Goal: Find contact information: Find contact information

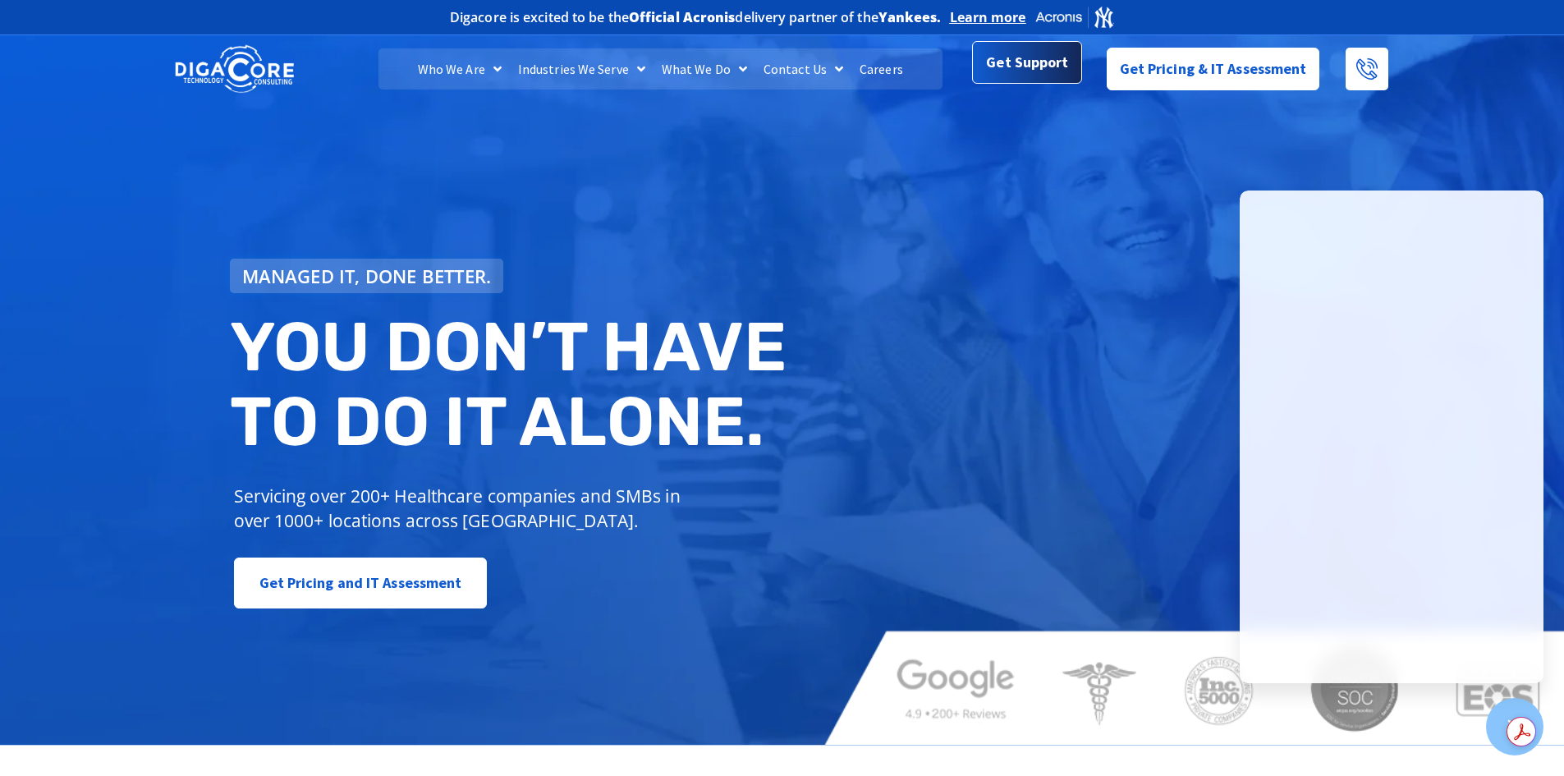
click at [1024, 76] on span "Get Support" at bounding box center [1027, 62] width 82 height 33
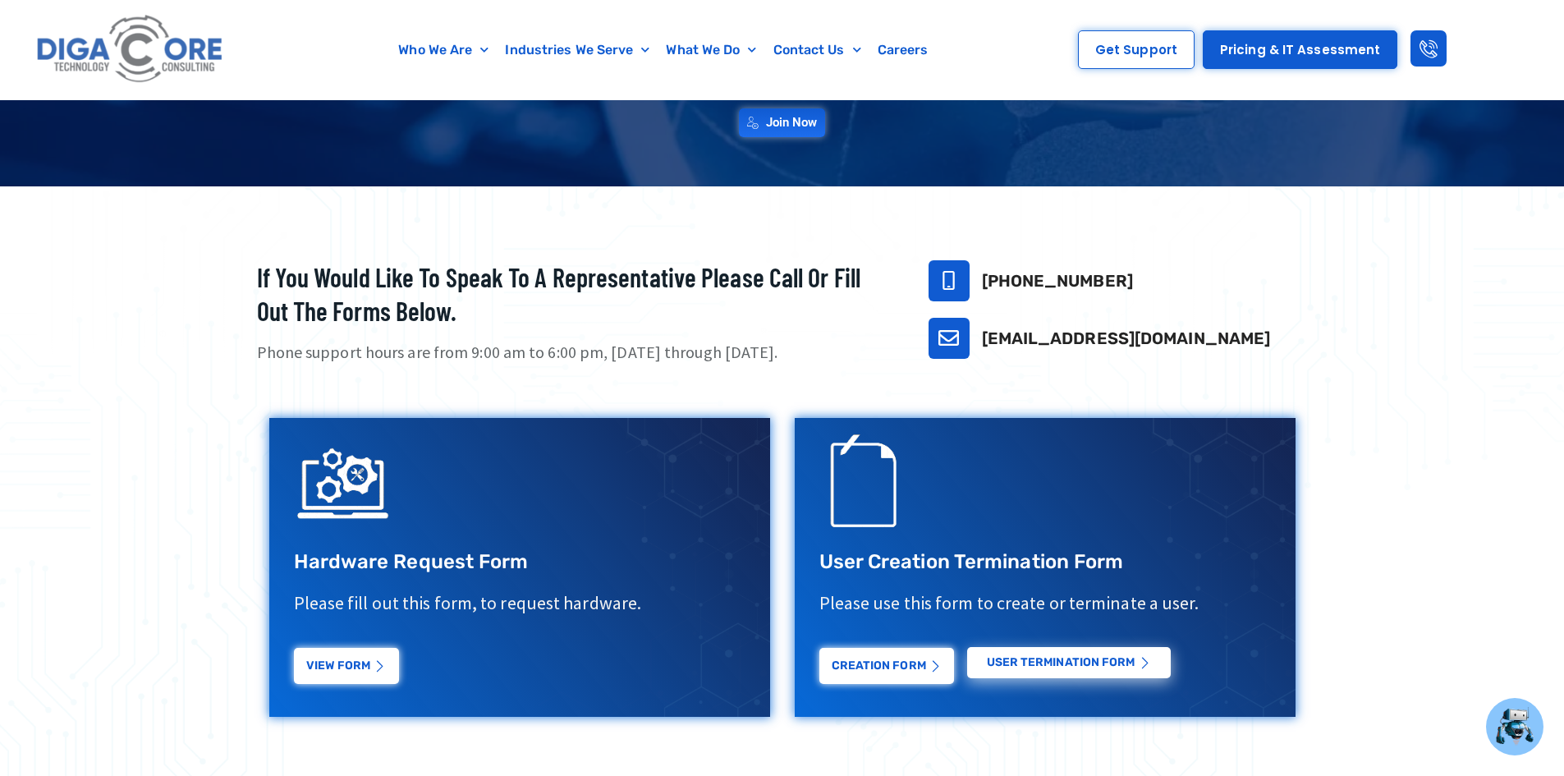
scroll to position [328, 0]
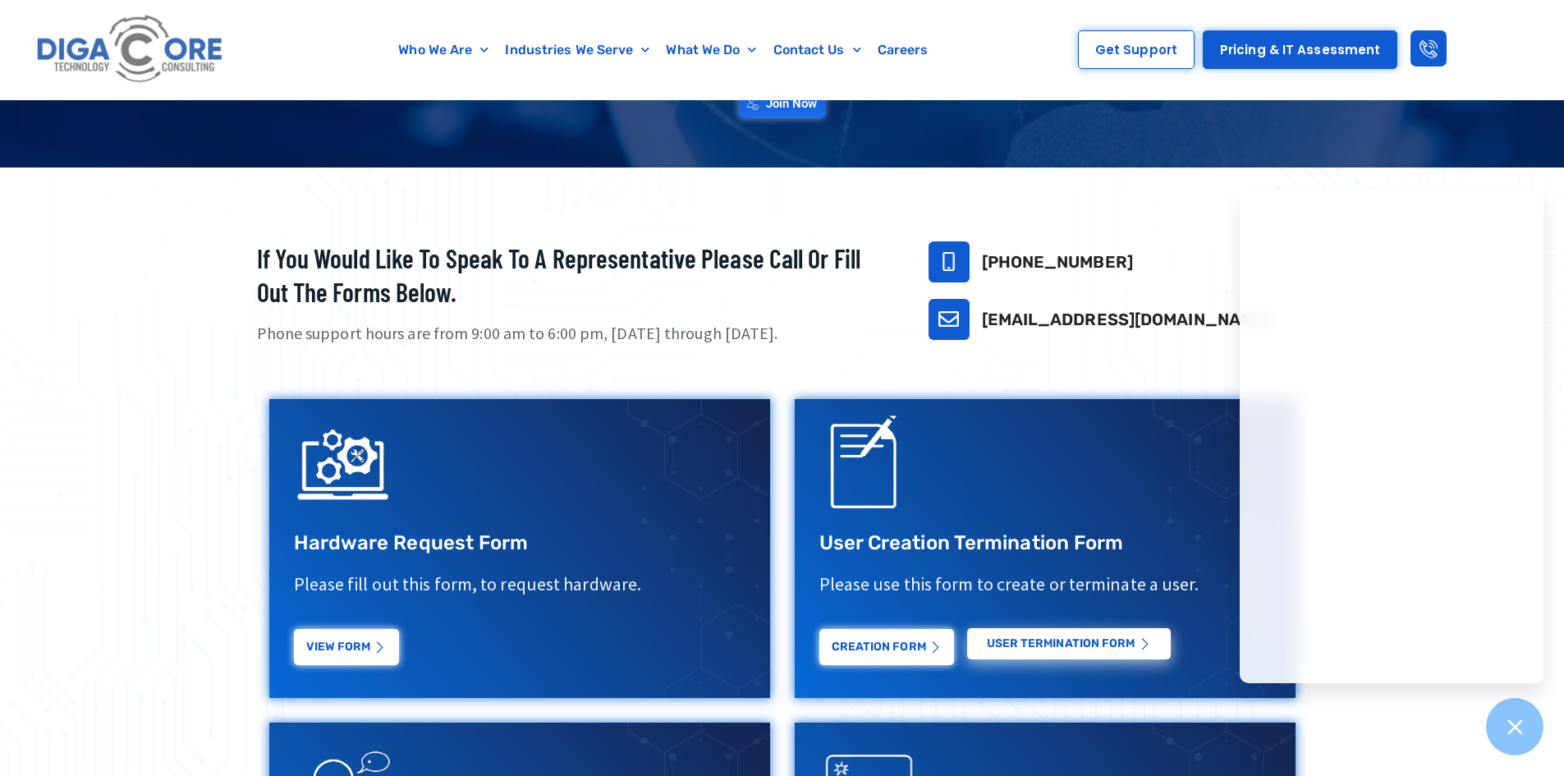
drag, startPoint x: 1124, startPoint y: 253, endPoint x: 979, endPoint y: 265, distance: 145.0
click at [979, 265] on div "[PHONE_NUMBER]" at bounding box center [1117, 261] width 379 height 41
copy link "[PHONE_NUMBER]"
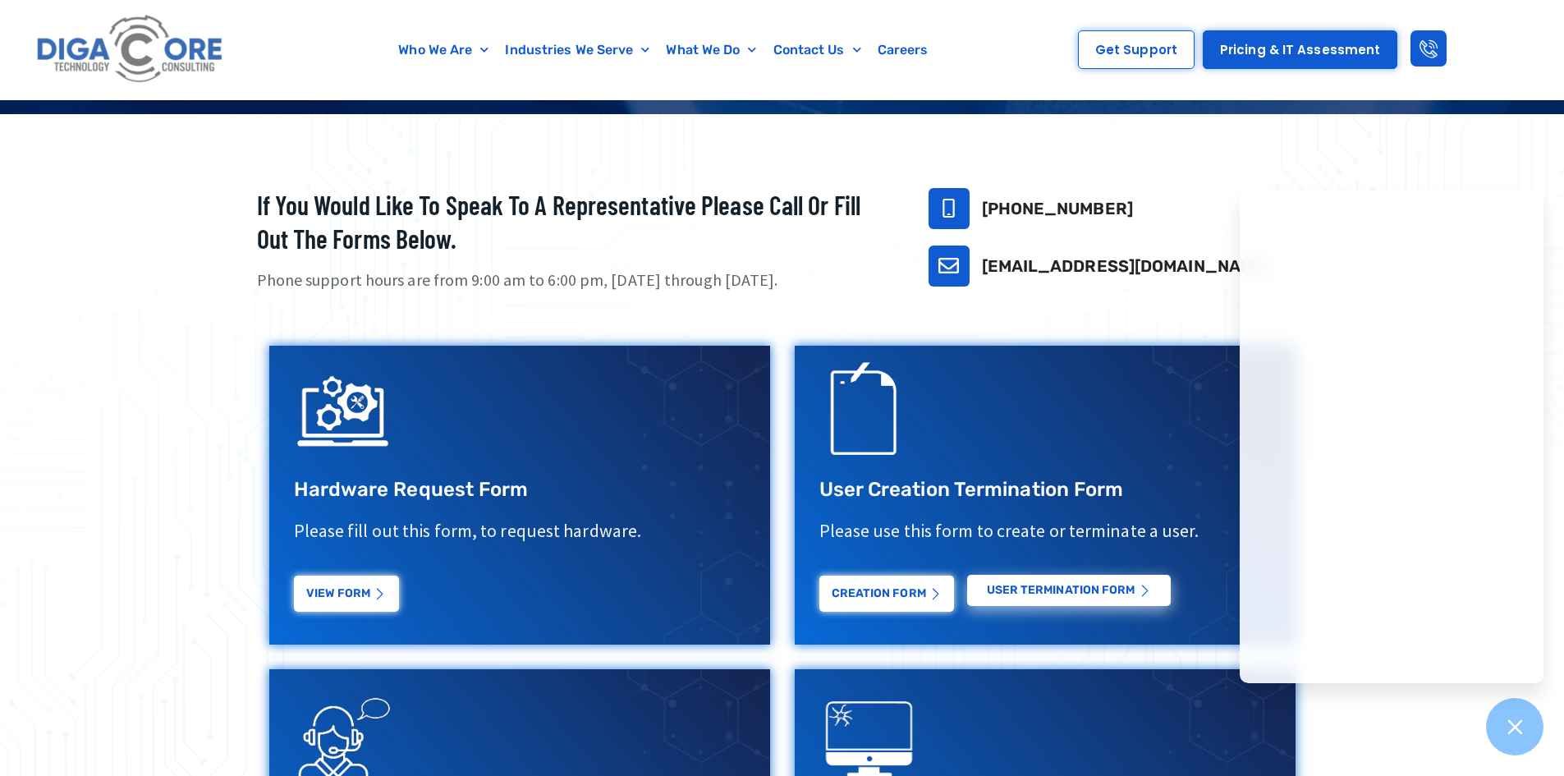
scroll to position [410, 0]
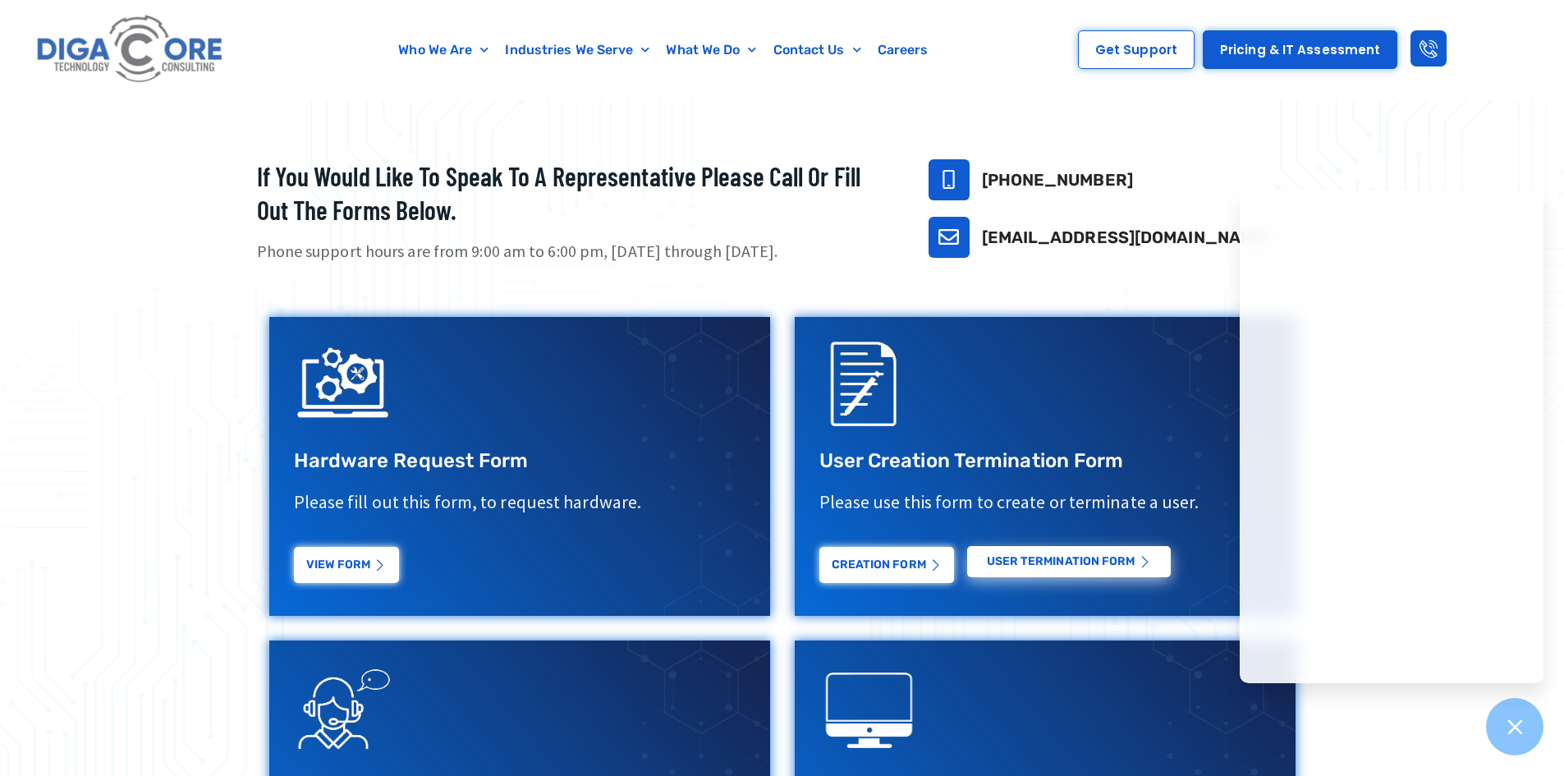
click at [1508, 149] on div at bounding box center [782, 549] width 1564 height 928
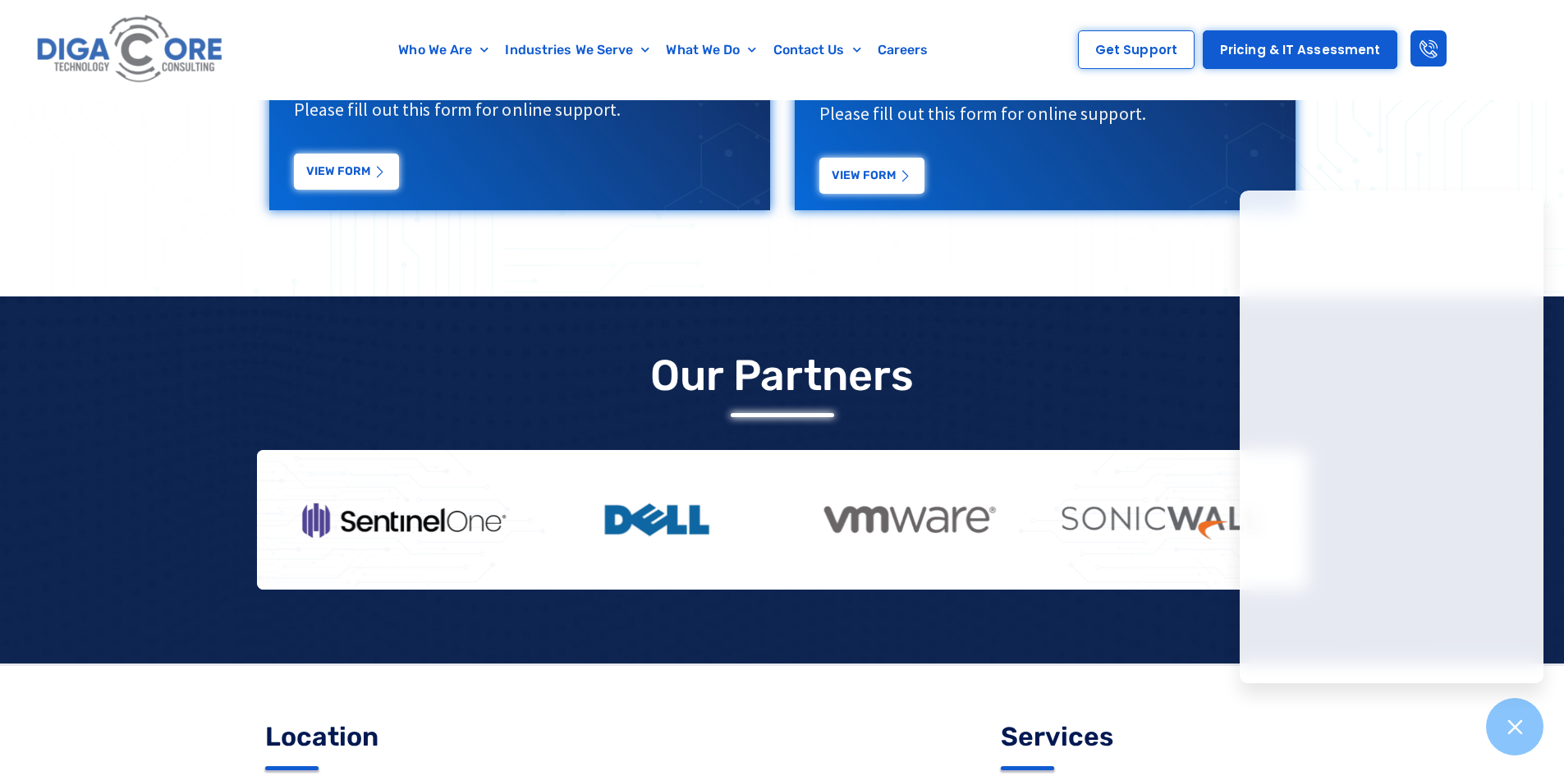
scroll to position [1389, 0]
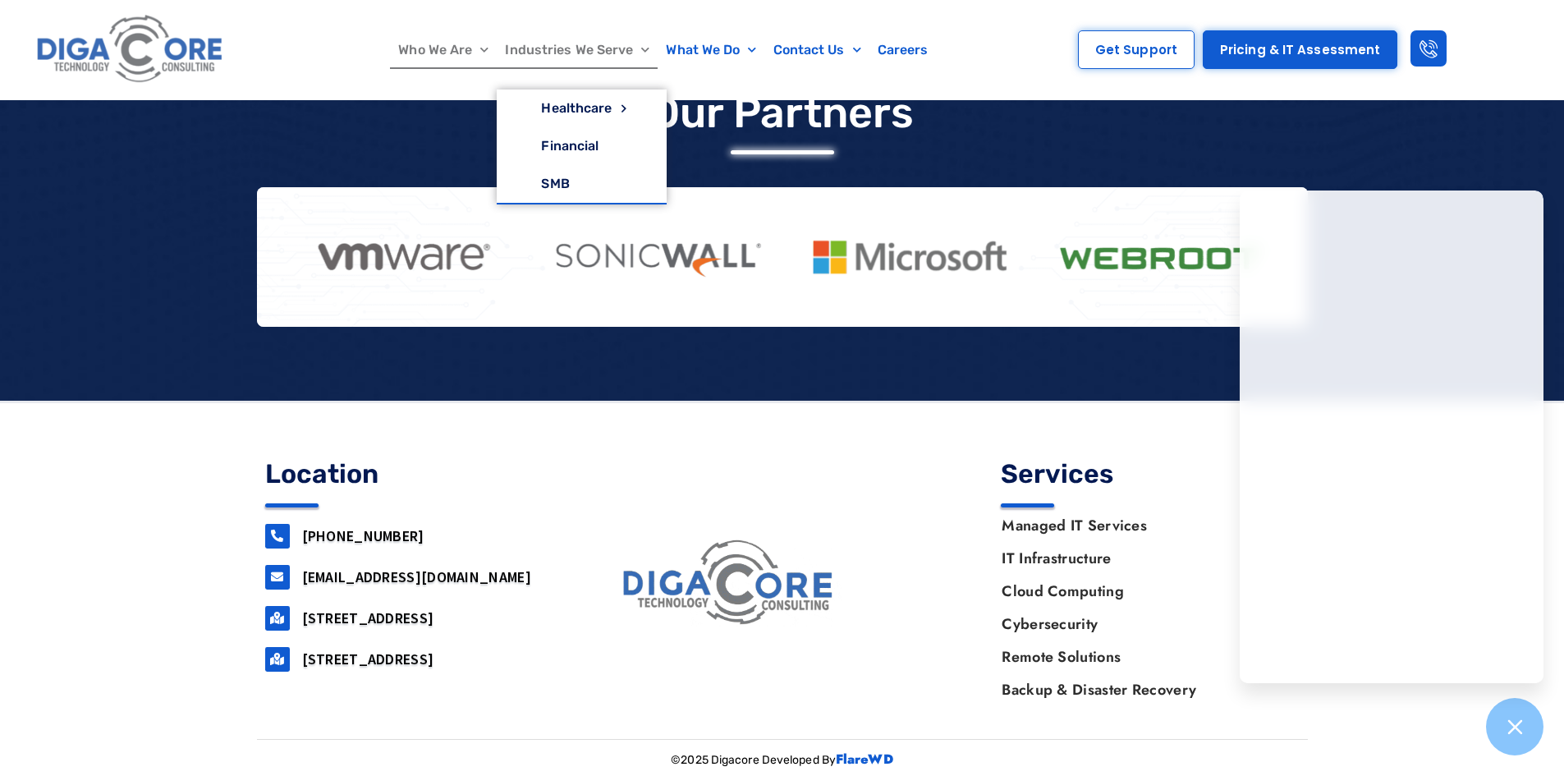
click at [438, 53] on link "Who We Are" at bounding box center [443, 50] width 107 height 38
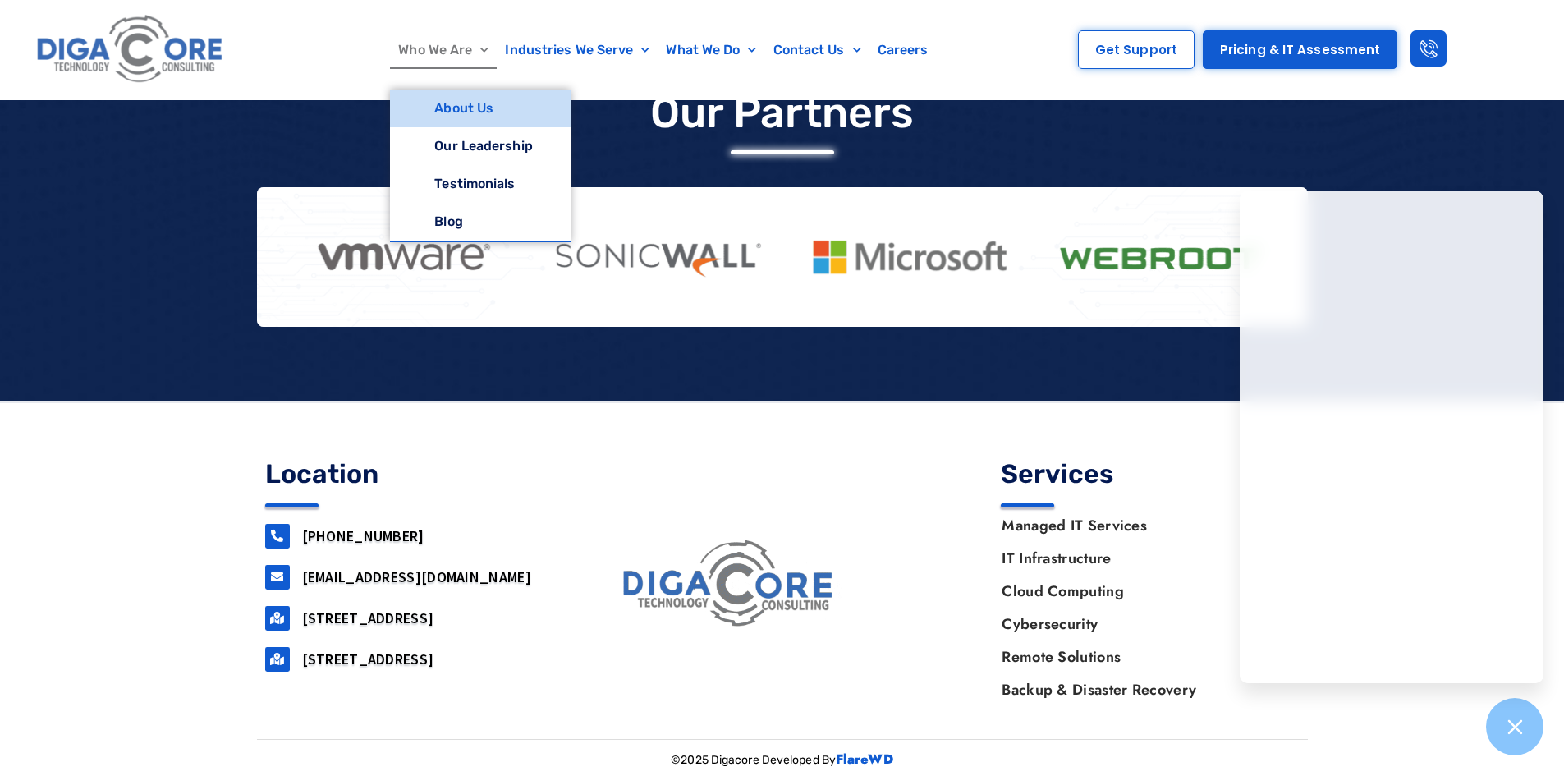
click at [437, 122] on link "About Us" at bounding box center [480, 108] width 180 height 38
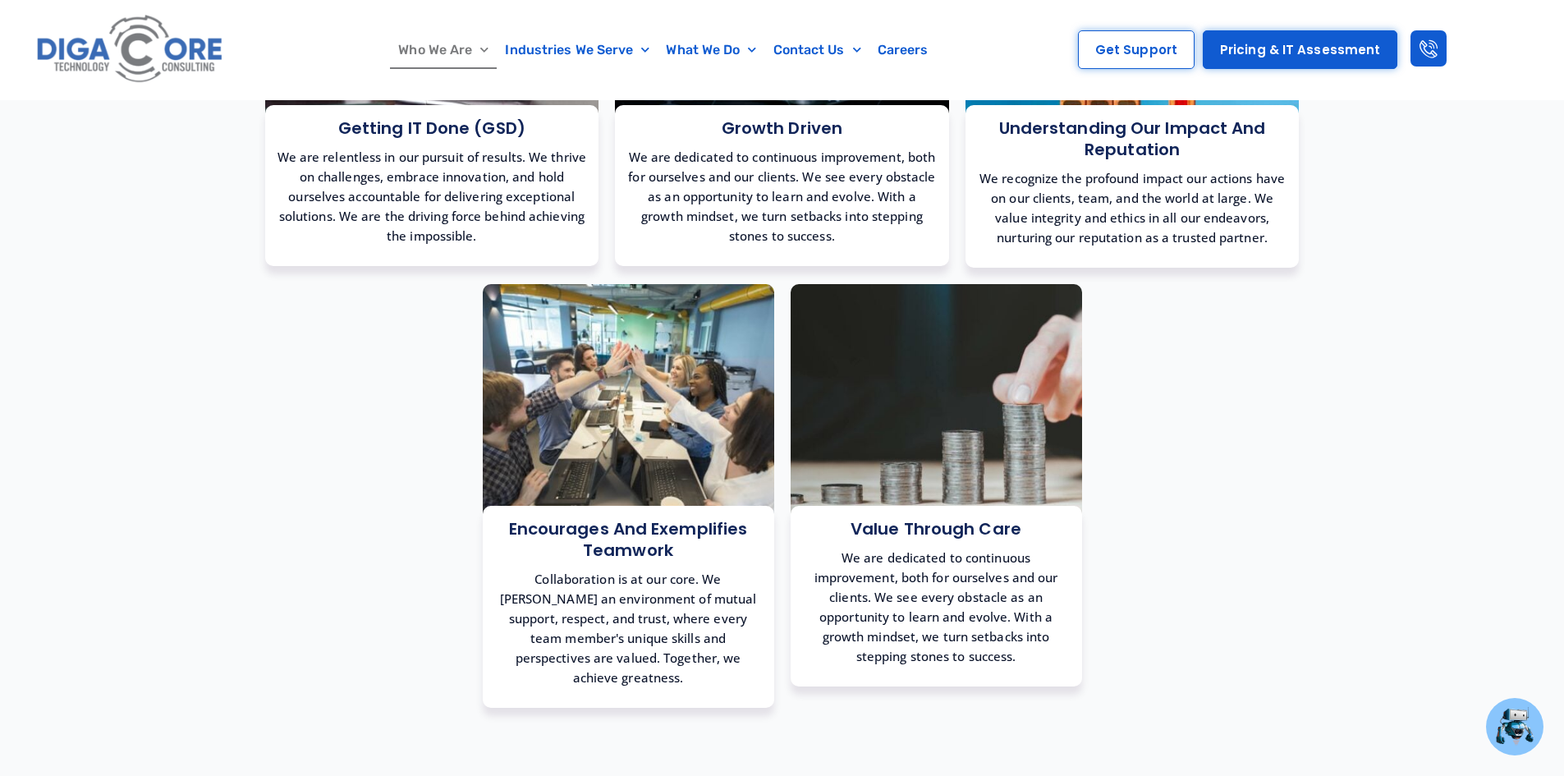
scroll to position [1149, 0]
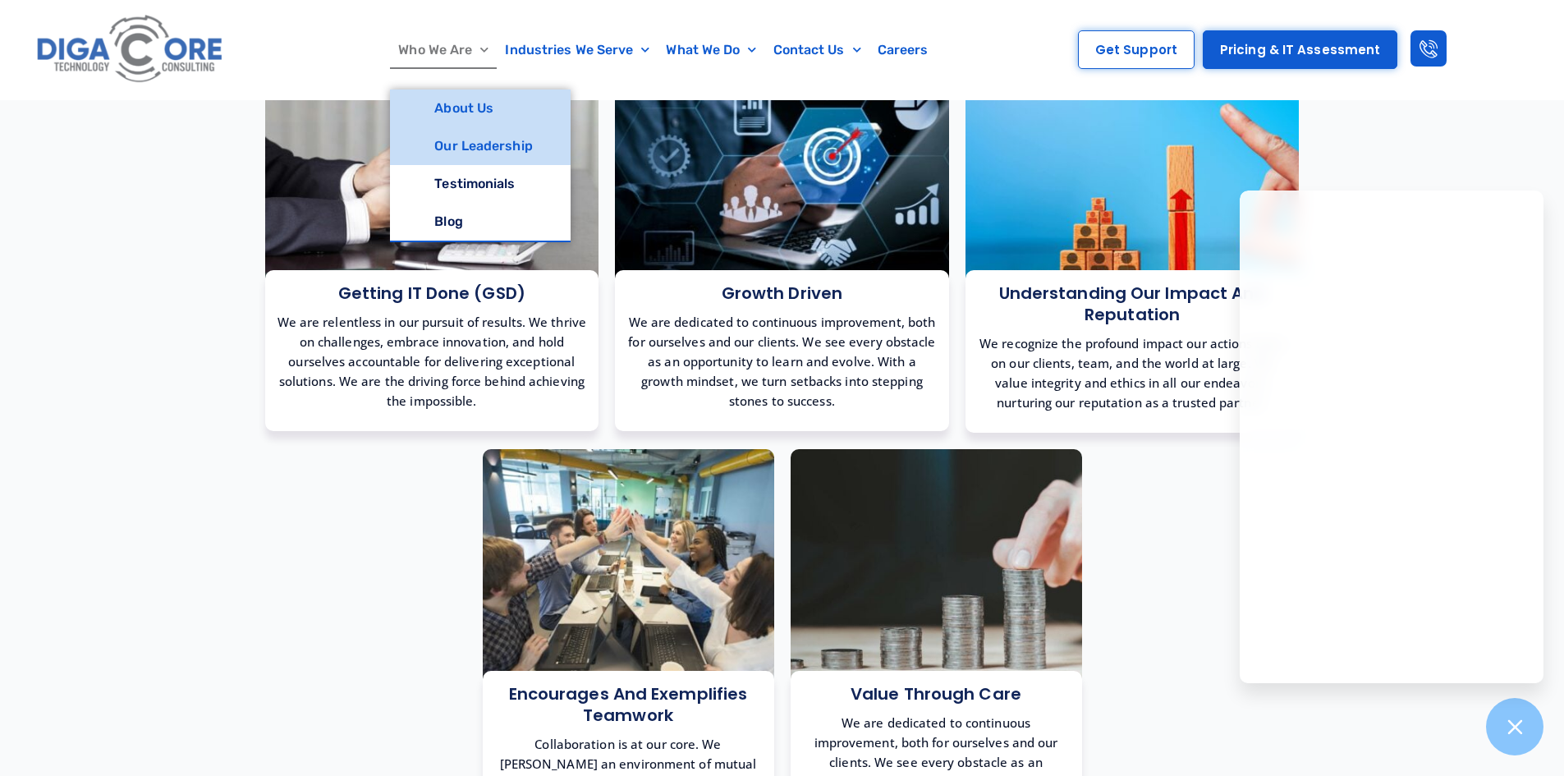
click at [442, 149] on link "Our Leadership" at bounding box center [480, 146] width 180 height 38
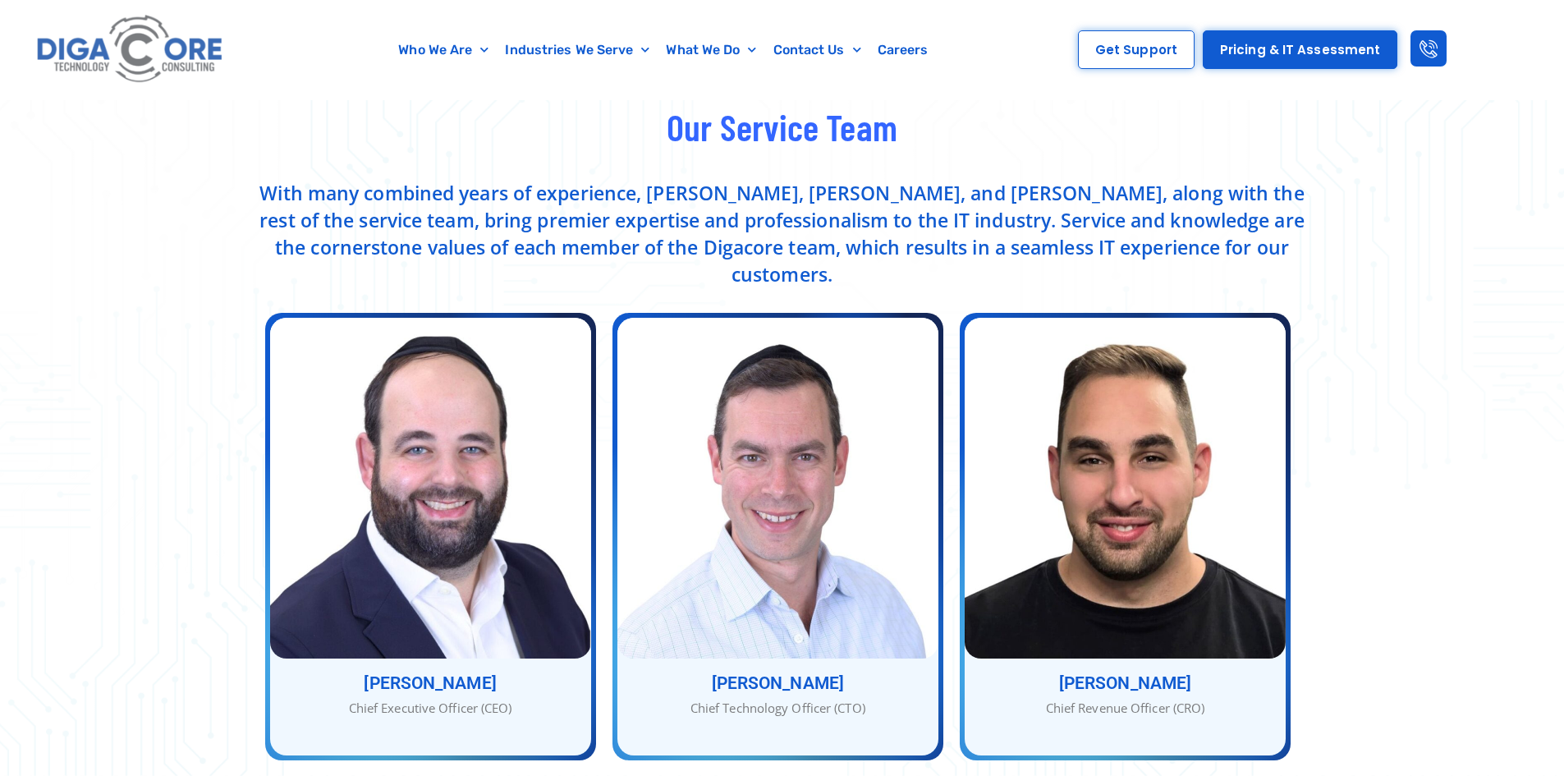
scroll to position [657, 0]
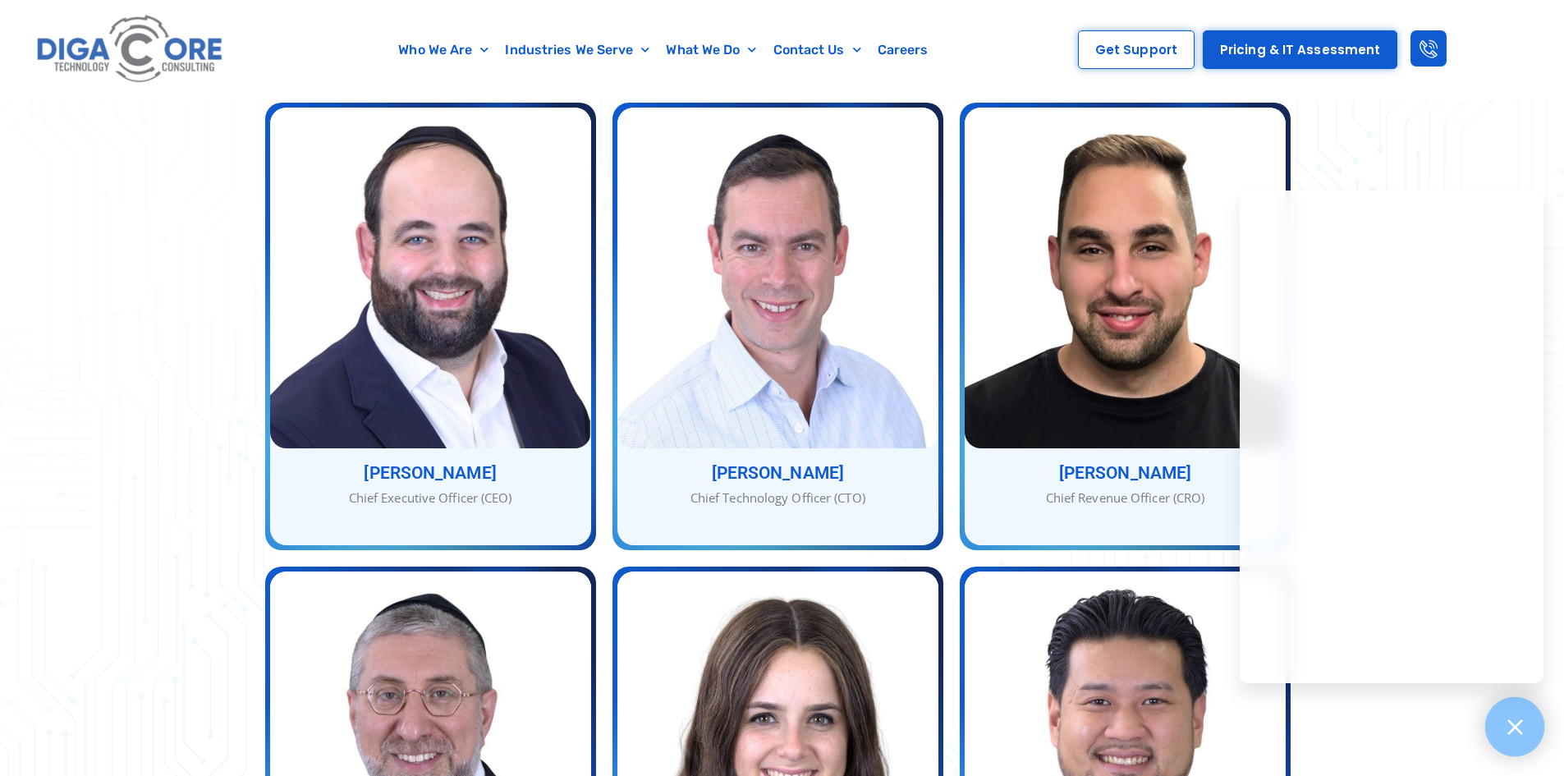
click at [1528, 727] on div at bounding box center [1515, 727] width 60 height 60
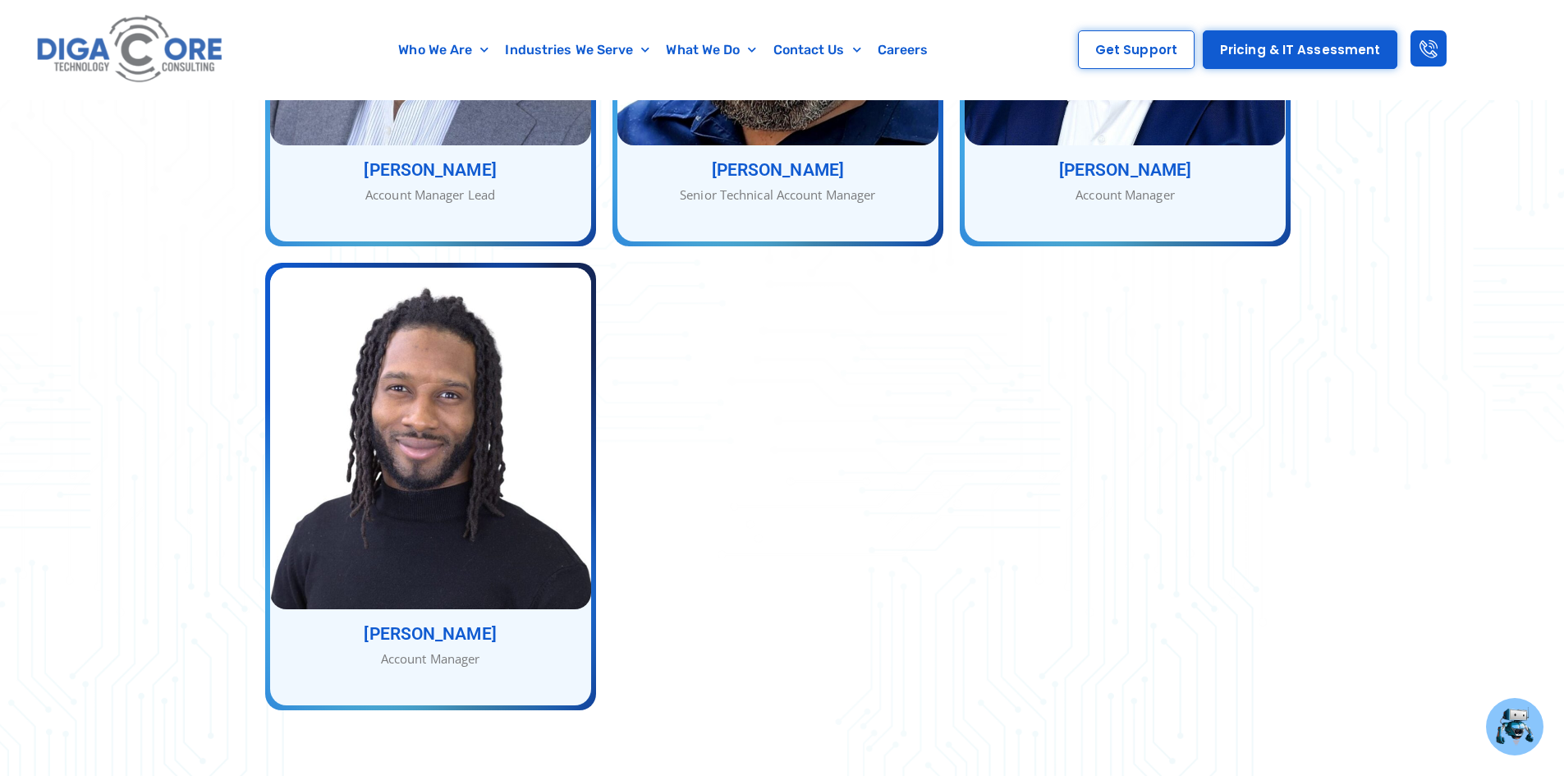
scroll to position [2955, 0]
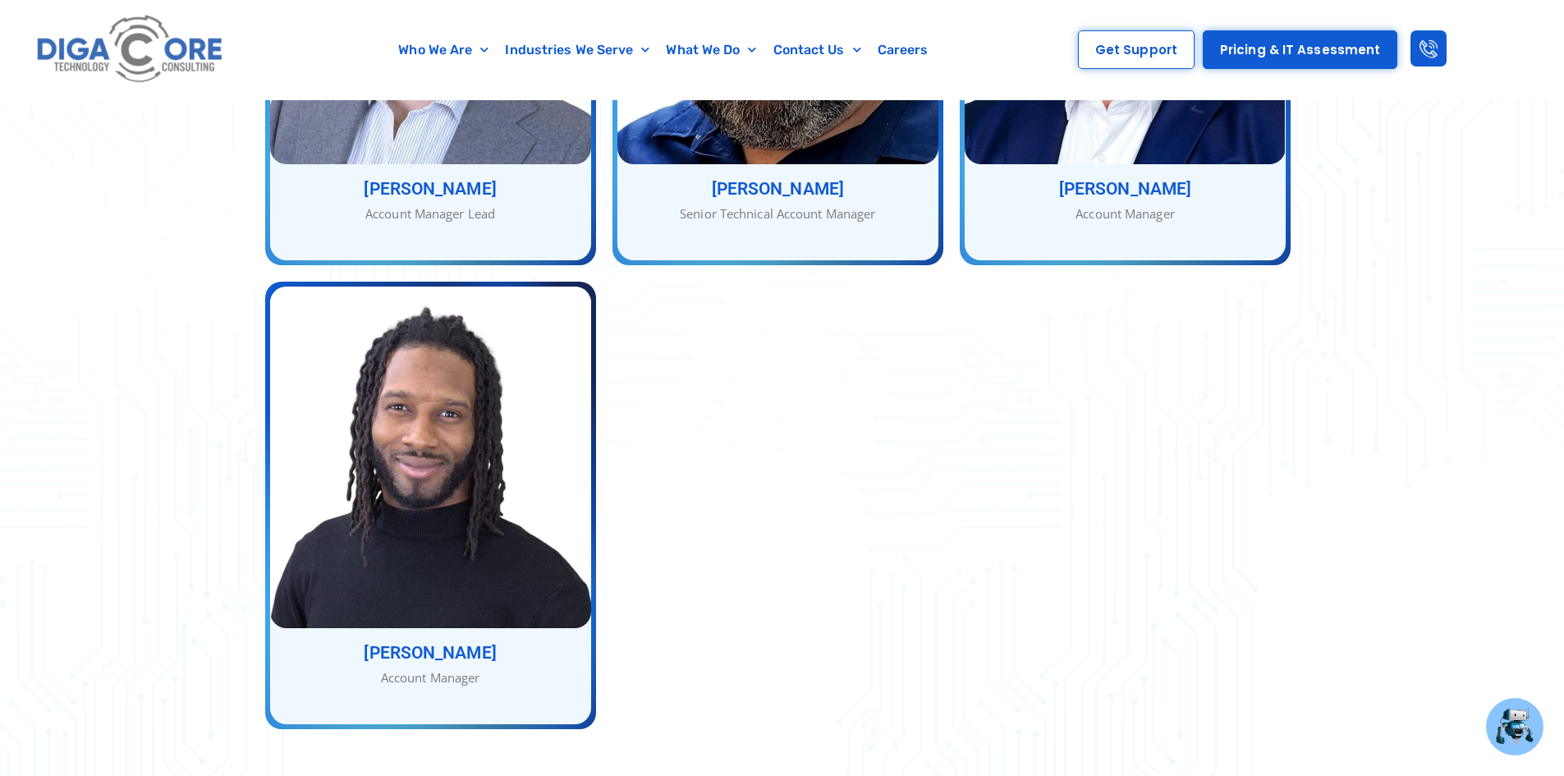
click at [1160, 399] on div "Sammy Lederer Account Manager Lead Sammy Lederer Account Manager Lead Jason Sol…" at bounding box center [782, 274] width 1051 height 928
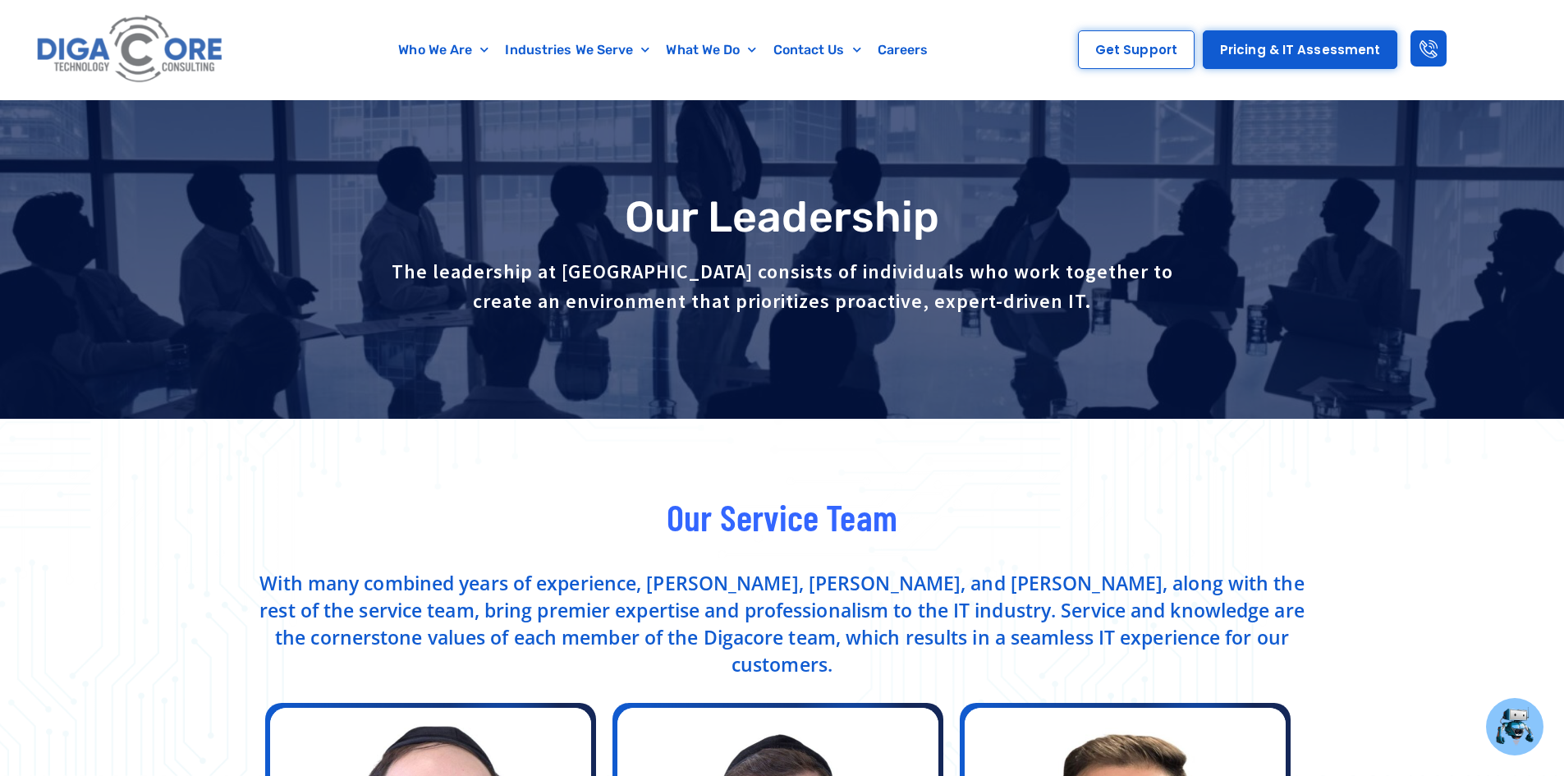
scroll to position [0, 0]
